Goal: Information Seeking & Learning: Learn about a topic

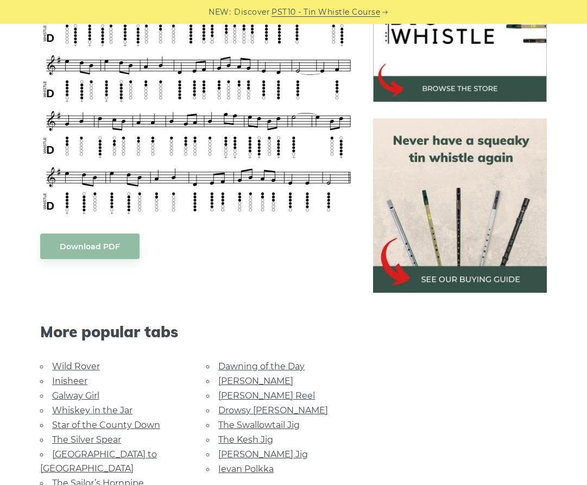
scroll to position [261, 0]
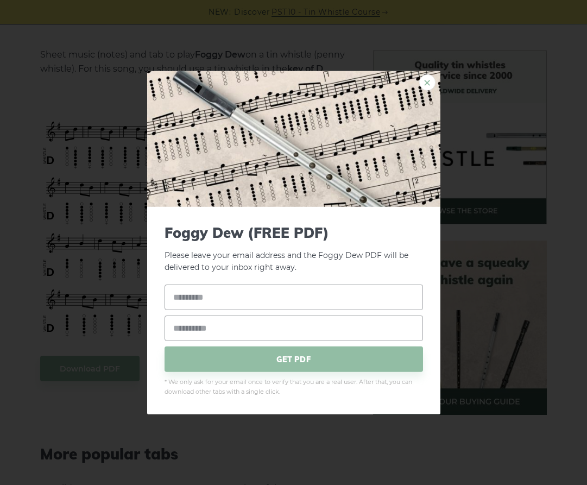
click at [430, 86] on link "×" at bounding box center [427, 82] width 16 height 16
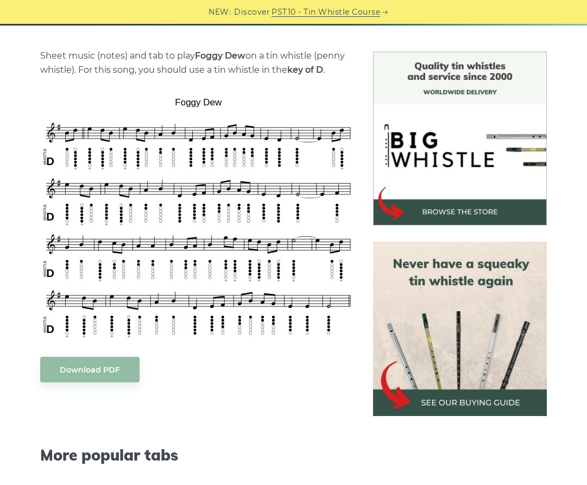
scroll to position [252, 0]
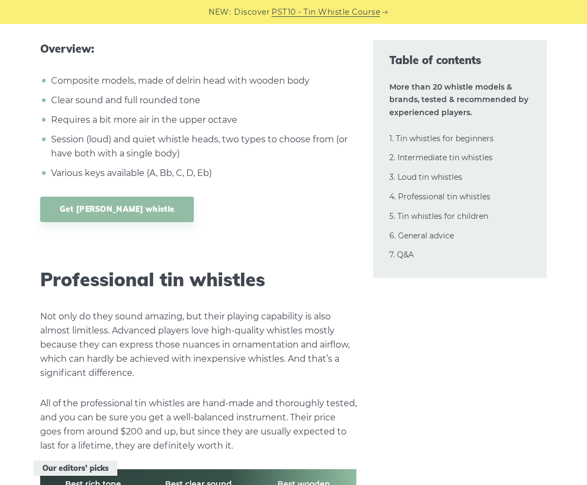
scroll to position [14074, 0]
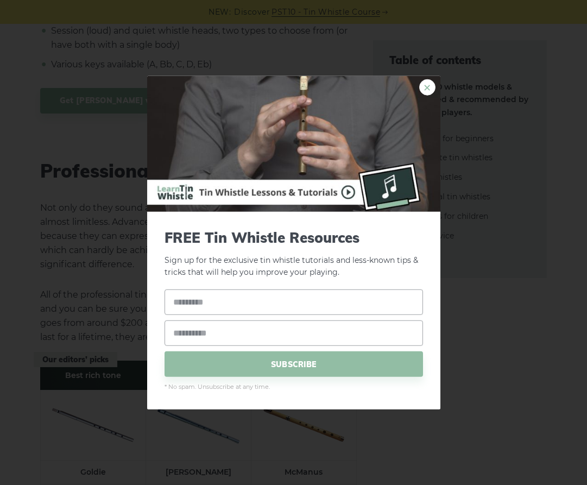
click at [431, 82] on link "×" at bounding box center [427, 87] width 16 height 16
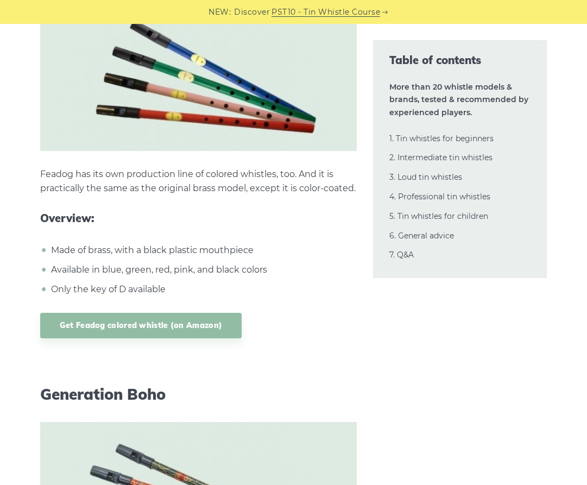
scroll to position [20329, 0]
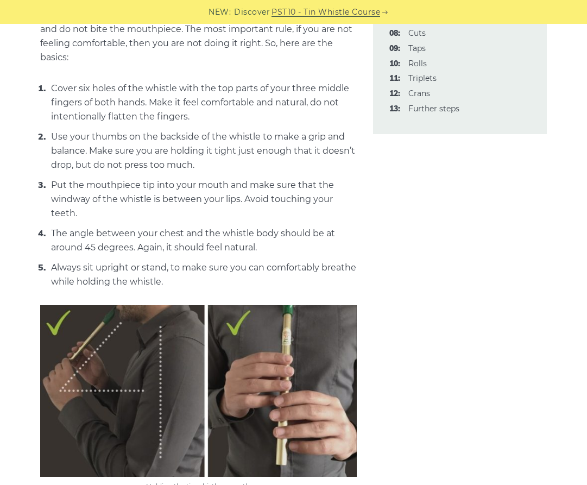
scroll to position [456, 0]
